Goal: Information Seeking & Learning: Learn about a topic

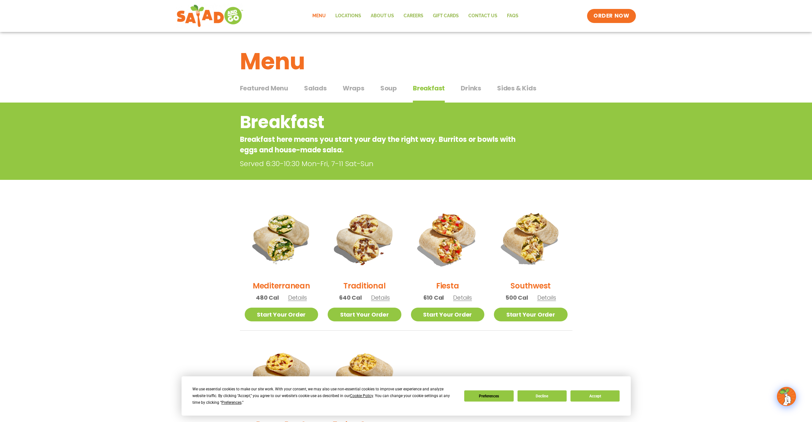
click at [322, 93] on button "Salads Salads" at bounding box center [315, 92] width 23 height 19
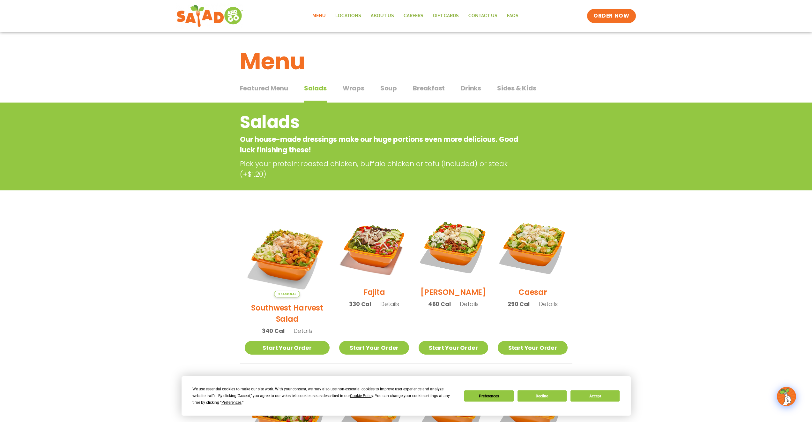
click at [425, 93] on span "Breakfast" at bounding box center [429, 88] width 32 height 10
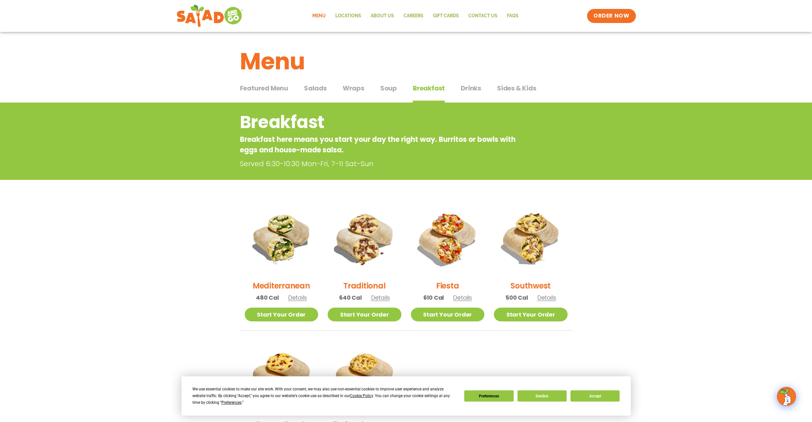
click at [312, 88] on span "Salads" at bounding box center [315, 88] width 23 height 10
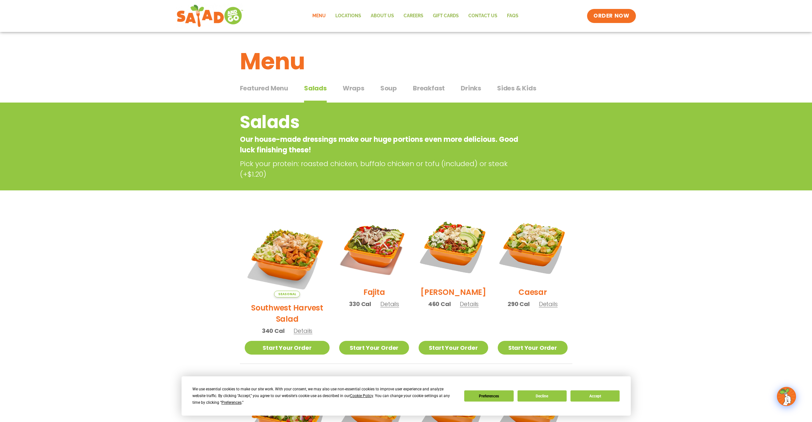
click at [279, 90] on span "Featured Menu" at bounding box center [264, 88] width 48 height 10
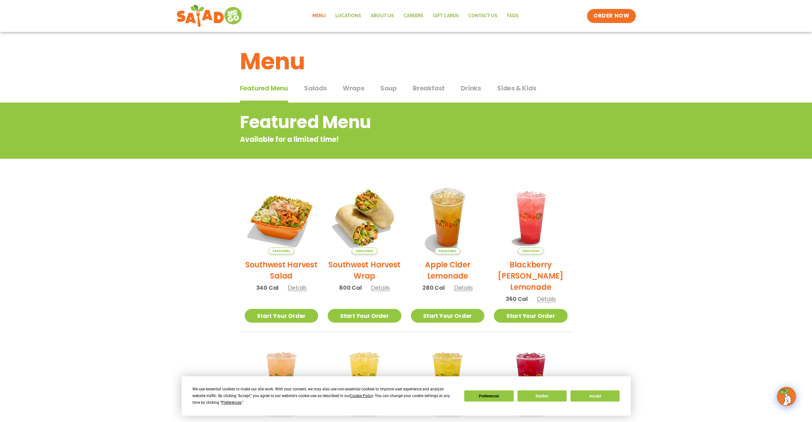
click at [354, 94] on button "Wraps Wraps" at bounding box center [354, 92] width 22 height 19
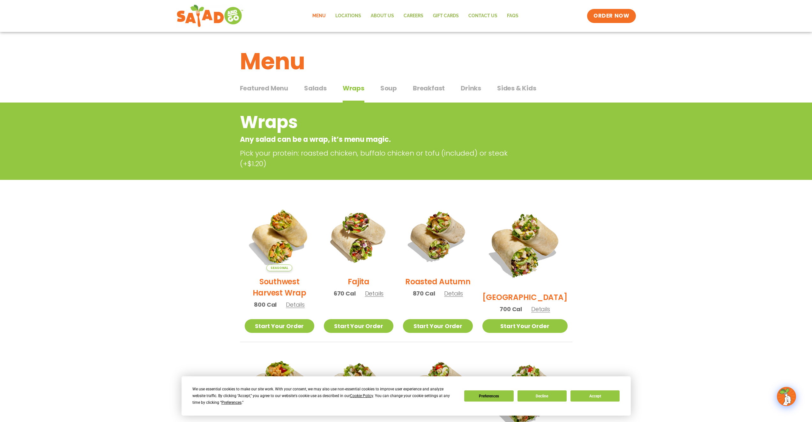
click at [395, 95] on button "Soup Soup" at bounding box center [388, 92] width 17 height 19
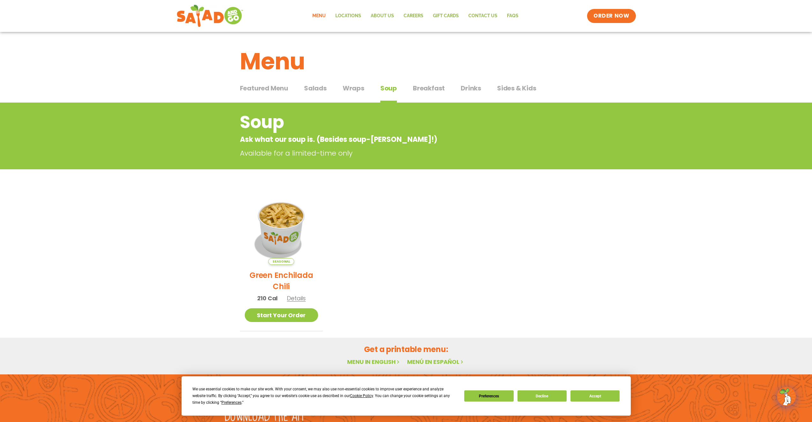
click at [440, 94] on button "Breakfast Breakfast" at bounding box center [429, 92] width 32 height 19
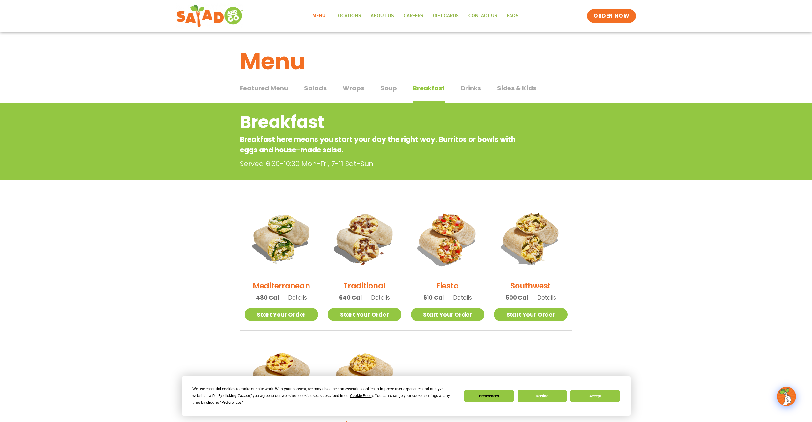
click at [461, 90] on span "Drinks" at bounding box center [471, 88] width 20 height 10
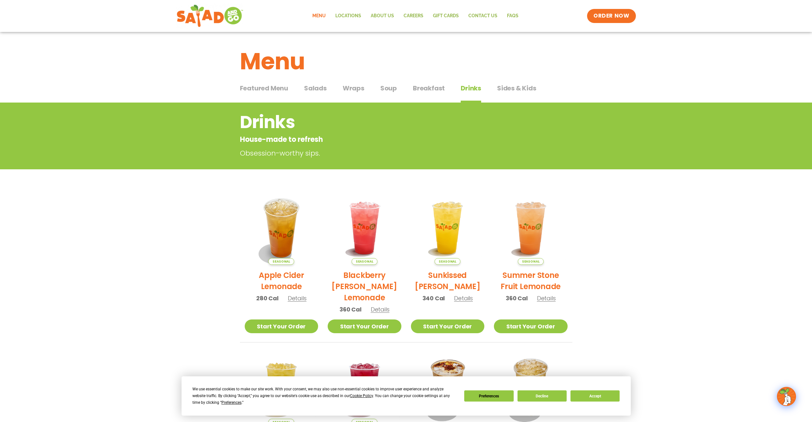
click at [510, 92] on span "Sides & Kids" at bounding box center [516, 88] width 39 height 10
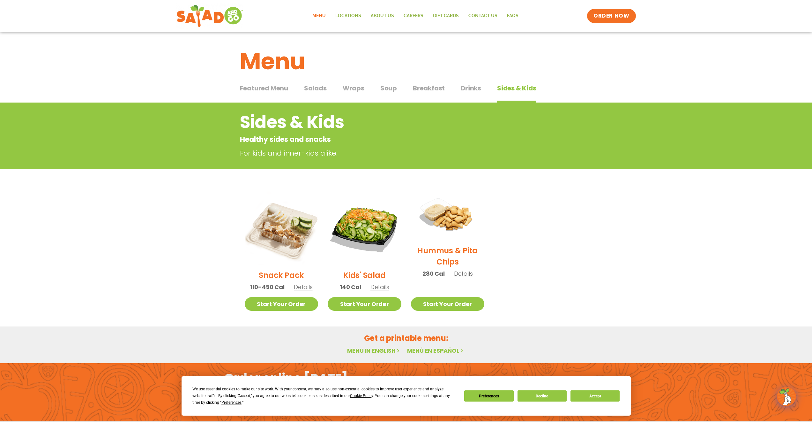
click at [320, 94] on button "Salads Salads" at bounding box center [315, 92] width 23 height 19
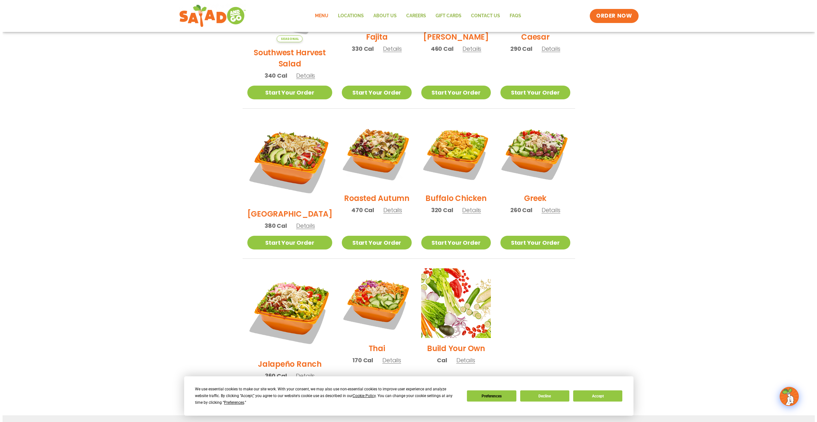
scroll to position [268, 0]
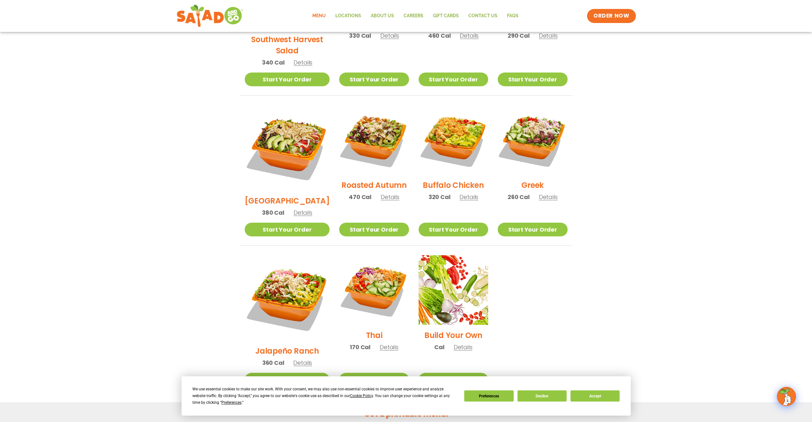
click at [302, 358] on span "Details" at bounding box center [302, 362] width 19 height 8
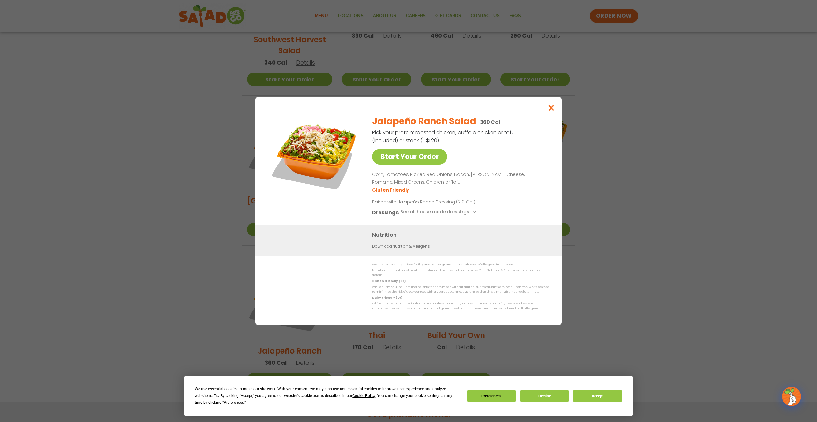
drag, startPoint x: 100, startPoint y: 222, endPoint x: 101, endPoint y: 228, distance: 6.0
click at [100, 222] on div "Start Your Order Jalapeño Ranch Salad 360 Cal Pick your protein: roasted chicke…" at bounding box center [408, 211] width 817 height 422
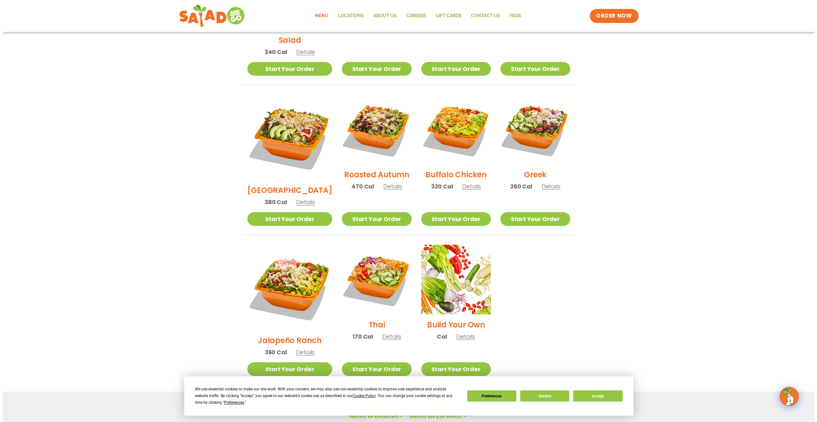
scroll to position [322, 0]
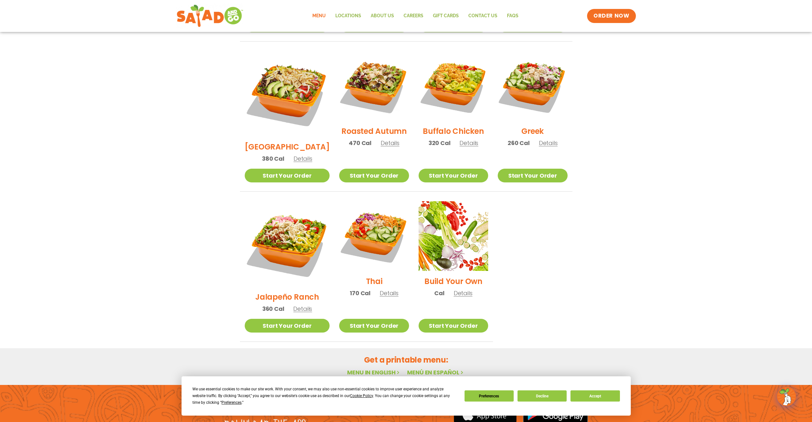
click at [380, 289] on span "Details" at bounding box center [389, 293] width 19 height 8
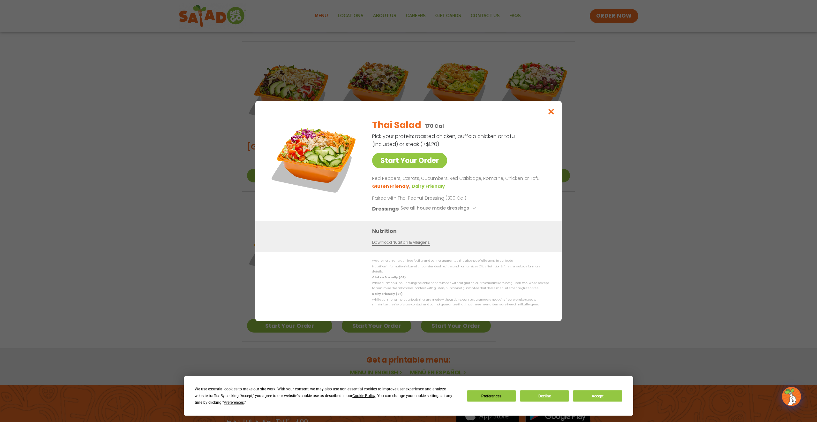
drag, startPoint x: 104, startPoint y: 239, endPoint x: 132, endPoint y: 235, distance: 28.4
click at [104, 239] on div "Start Your Order Thai Salad 170 Cal Pick your protein: roasted chicken, buffalo…" at bounding box center [408, 211] width 817 height 422
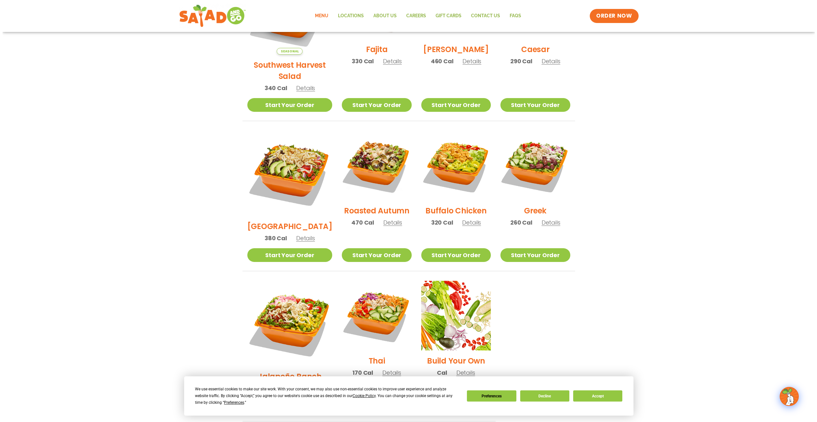
scroll to position [245, 0]
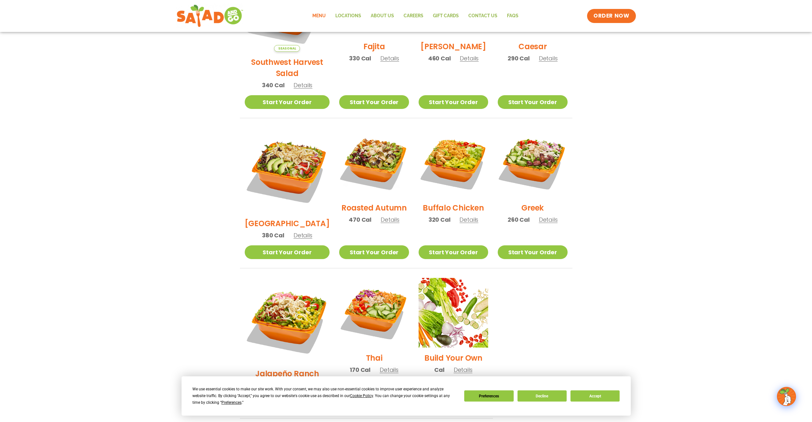
click at [381, 215] on span "Details" at bounding box center [390, 219] width 19 height 8
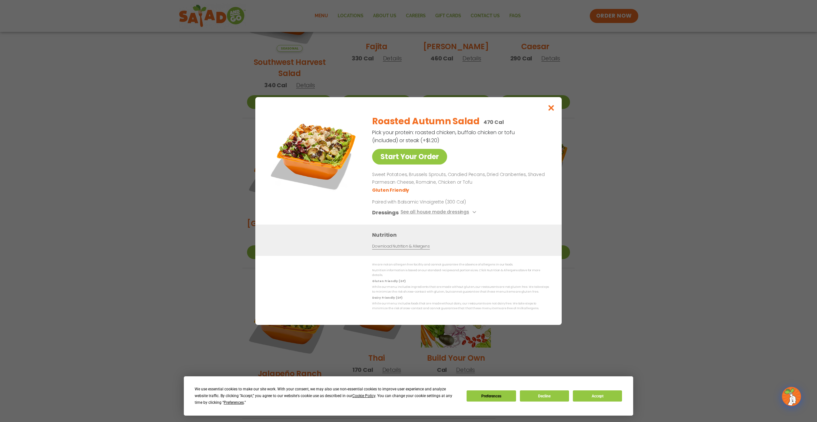
click at [168, 222] on div "Start Your Order Roasted Autumn Salad 470 Cal Pick your protein: roasted chicke…" at bounding box center [408, 211] width 817 height 422
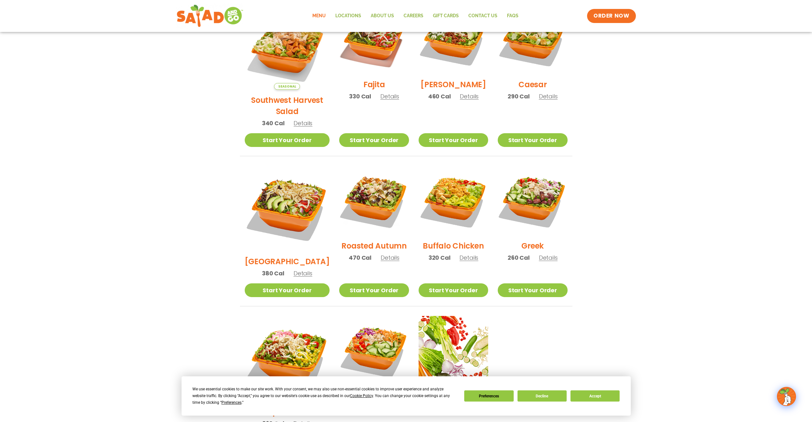
scroll to position [207, 0]
click at [468, 254] on span "Details" at bounding box center [469, 258] width 19 height 8
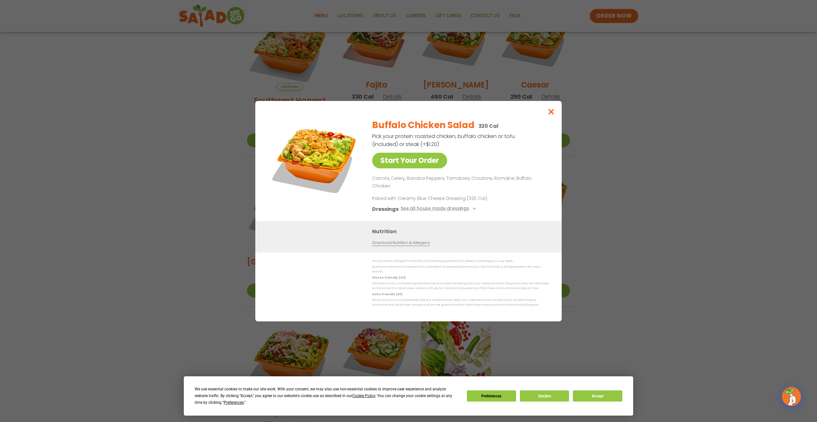
drag, startPoint x: 650, startPoint y: 202, endPoint x: 641, endPoint y: 191, distance: 13.6
click at [648, 201] on div "Start Your Order Buffalo Chicken Salad 320 Cal Pick your protein: roasted chick…" at bounding box center [408, 211] width 817 height 422
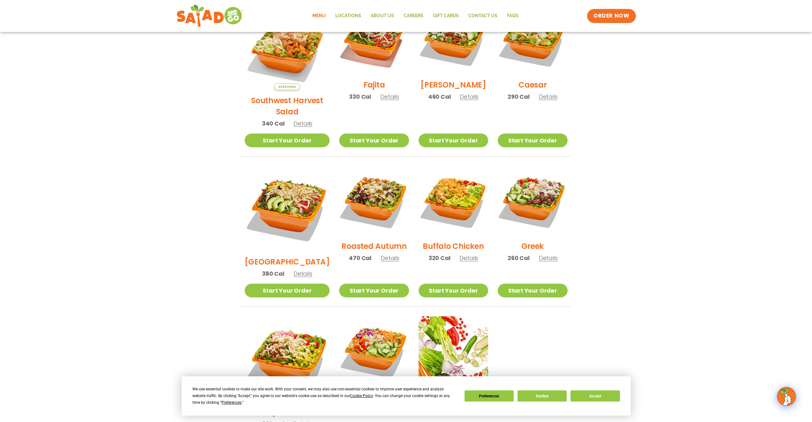
click at [553, 254] on span "Details" at bounding box center [548, 258] width 19 height 8
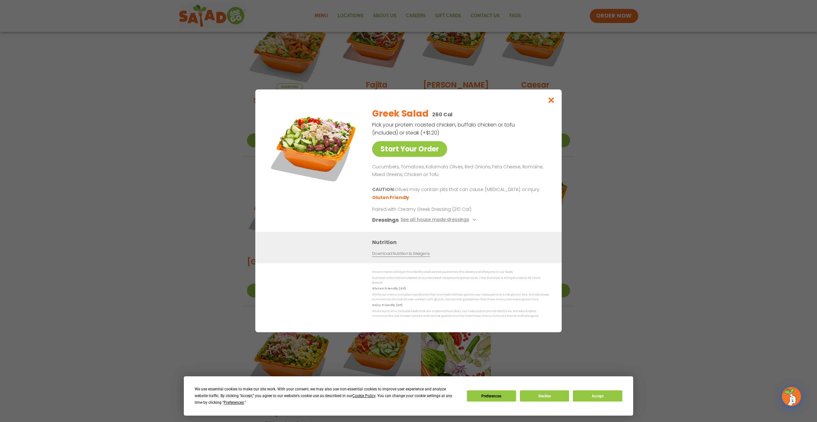
click at [633, 221] on div "Start Your Order Greek Salad 260 Cal Pick your protein: roasted chicken, buffal…" at bounding box center [408, 211] width 817 height 422
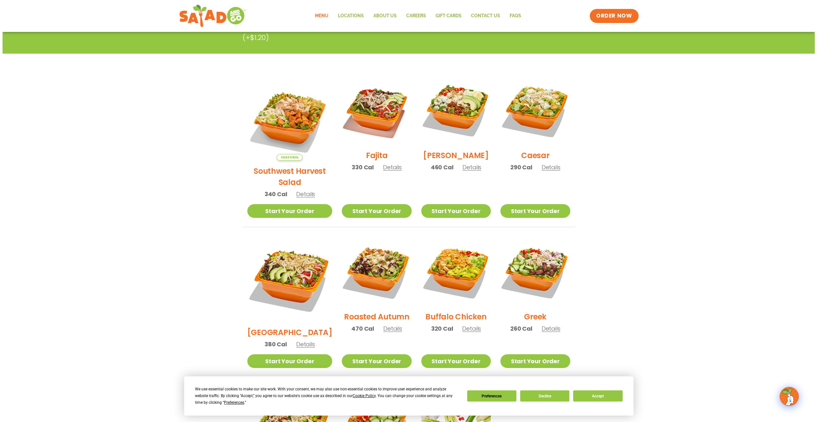
scroll to position [92, 0]
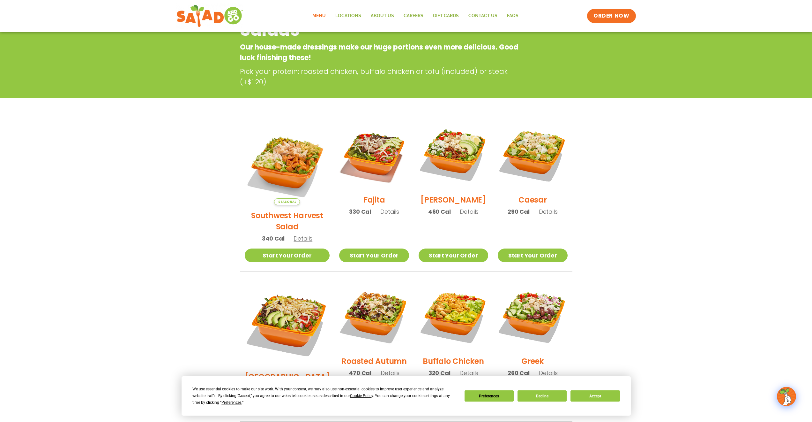
click at [544, 213] on span "Details" at bounding box center [548, 211] width 19 height 8
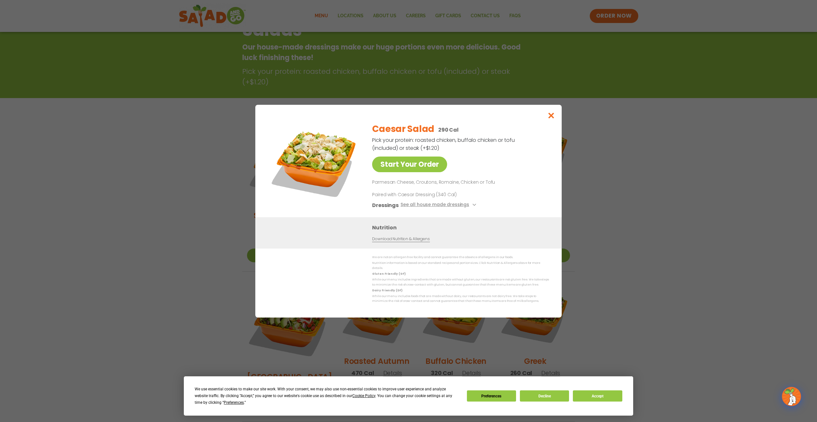
click at [621, 239] on div "Start Your Order Caesar Salad 290 Cal Pick your protein: roasted chicken, buffa…" at bounding box center [408, 211] width 817 height 422
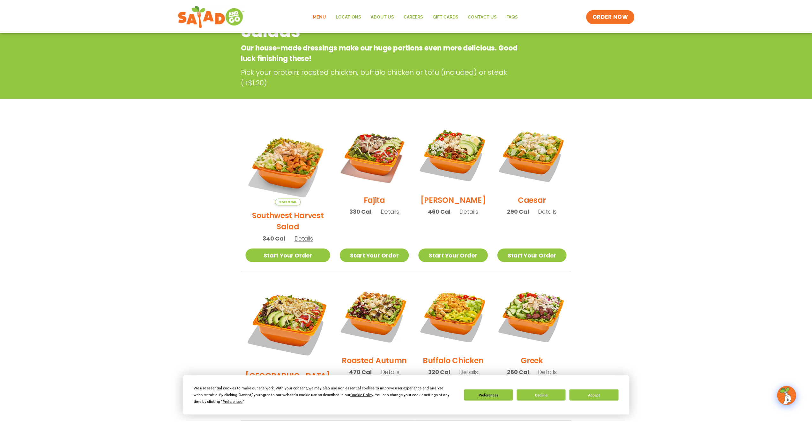
scroll to position [102, 0]
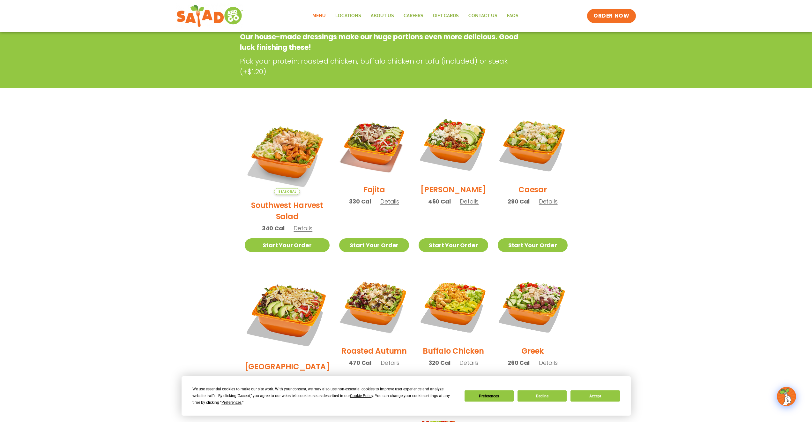
click at [380, 205] on span "Details" at bounding box center [389, 201] width 19 height 8
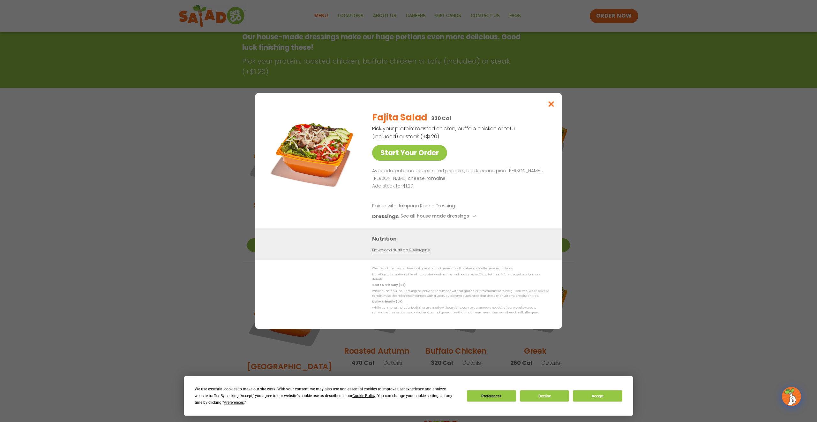
click at [679, 202] on div "Start Your Order Fajita Salad 330 Cal Pick your protein: roasted chicken, buffa…" at bounding box center [408, 211] width 817 height 422
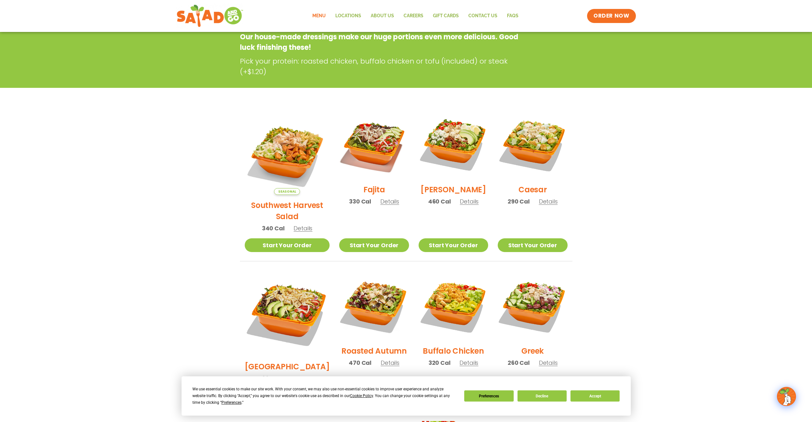
click at [294, 224] on span "Details" at bounding box center [303, 228] width 19 height 8
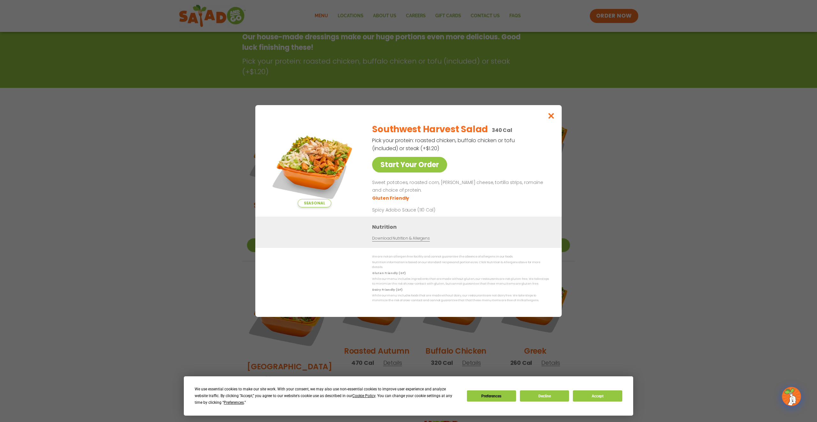
click at [159, 315] on div "Seasonal Start Your Order Southwest Harvest Salad 340 Cal Pick your protein: ro…" at bounding box center [408, 211] width 817 height 422
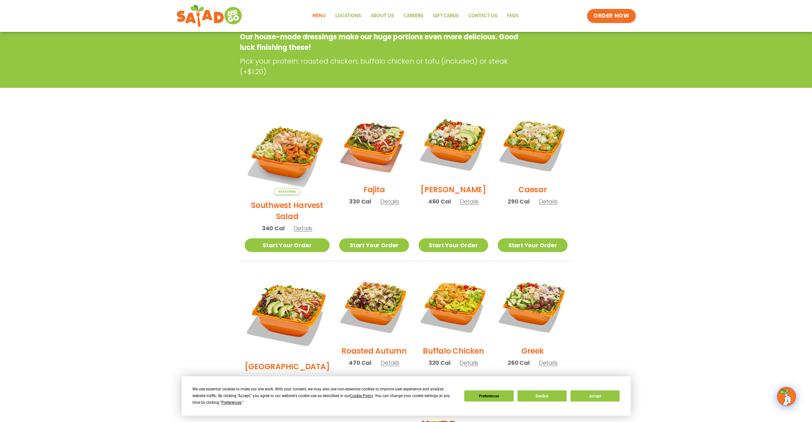
click at [380, 205] on span "Details" at bounding box center [389, 201] width 19 height 8
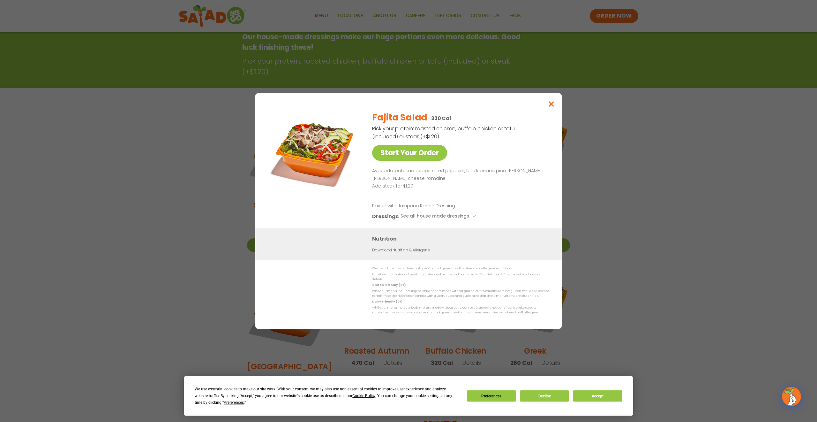
click at [124, 265] on div "Start Your Order Fajita Salad 330 Cal Pick your protein: roasted chicken, buffa…" at bounding box center [408, 211] width 817 height 422
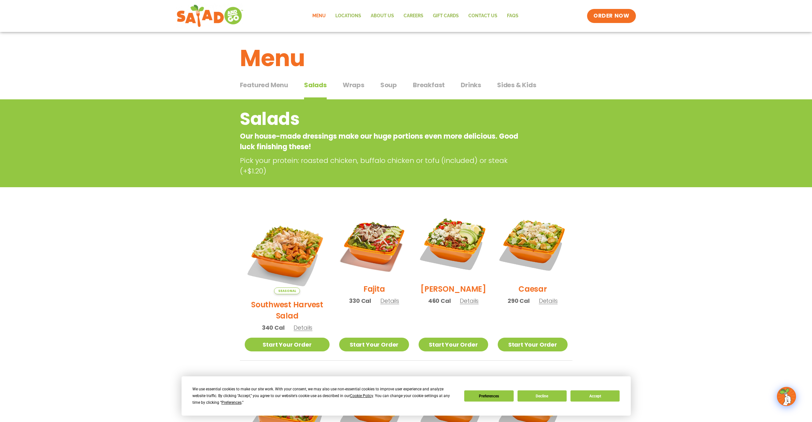
scroll to position [0, 0]
